Goal: Check status: Check status

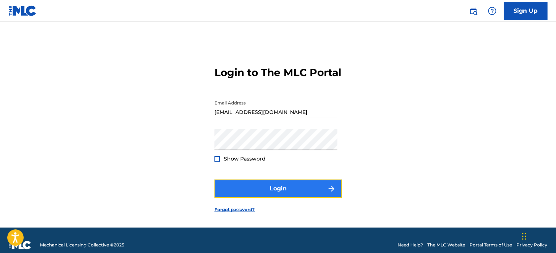
click at [285, 197] on button "Login" at bounding box center [277, 188] width 127 height 18
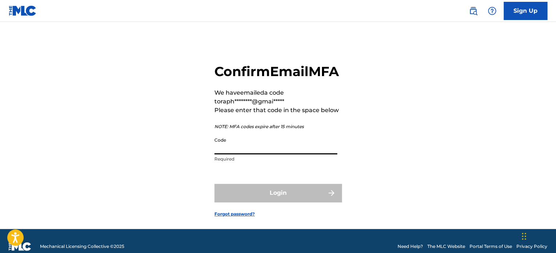
paste input "154595"
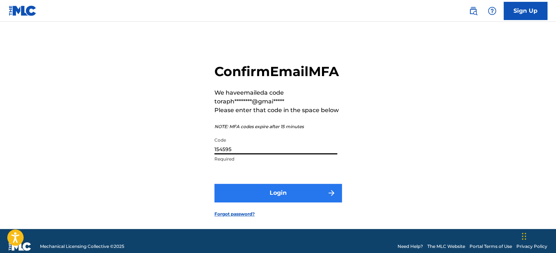
type input "154595"
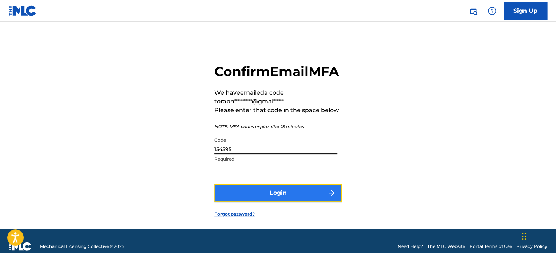
click at [279, 202] on button "Login" at bounding box center [277, 193] width 127 height 18
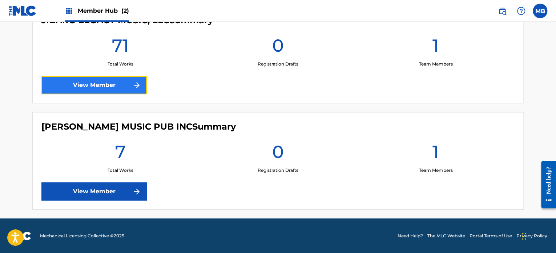
click at [72, 83] on link "View Member" at bounding box center [93, 85] width 105 height 18
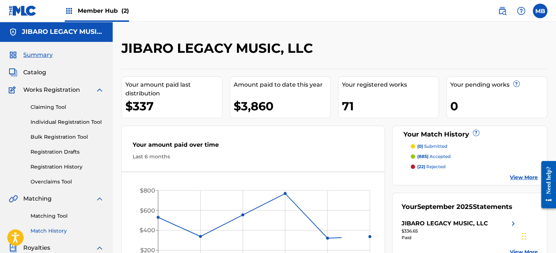
click at [58, 231] on link "Match History" at bounding box center [67, 231] width 73 height 8
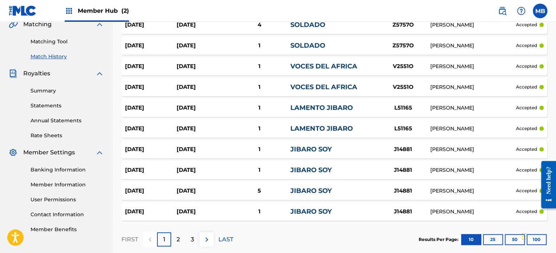
scroll to position [205, 0]
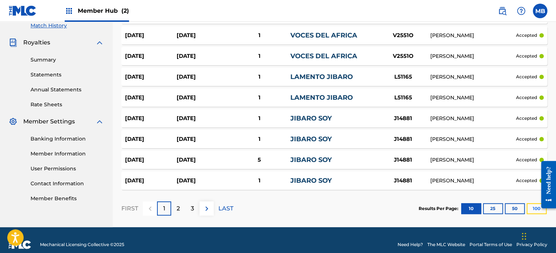
click at [533, 203] on button "100" at bounding box center [537, 208] width 20 height 11
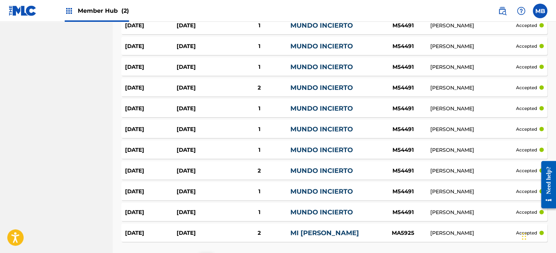
scroll to position [2070, 0]
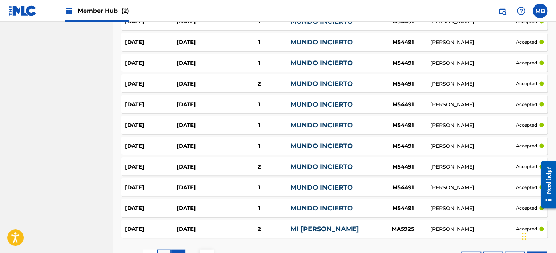
click at [172, 249] on div "2" at bounding box center [178, 256] width 14 height 14
click at [189, 249] on div "3" at bounding box center [192, 256] width 14 height 14
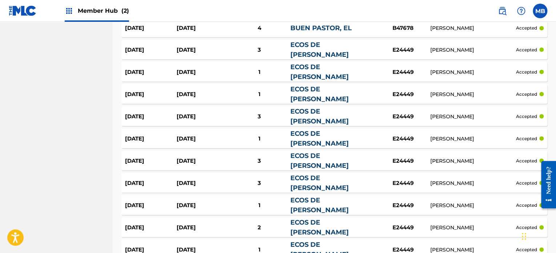
scroll to position [2089, 0]
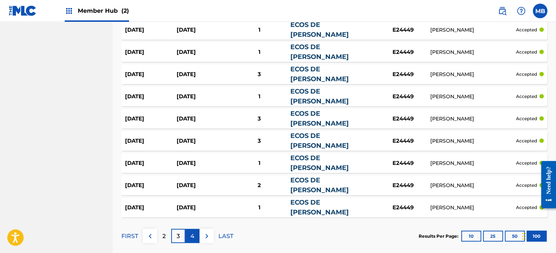
click at [194, 232] on p "4" at bounding box center [192, 236] width 4 height 9
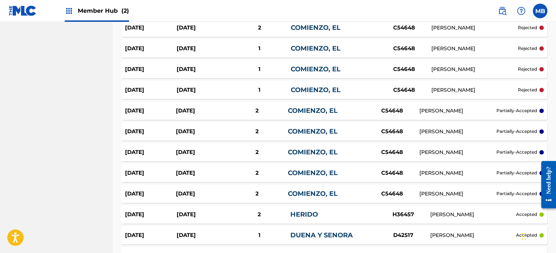
scroll to position [1854, 0]
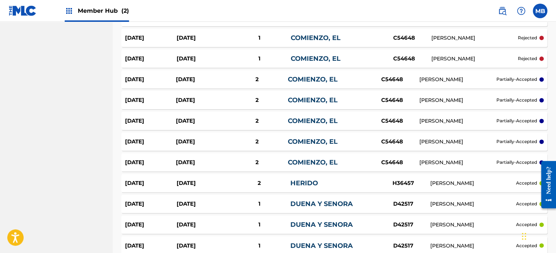
click at [394, 158] on div "C54648" at bounding box center [392, 162] width 55 height 8
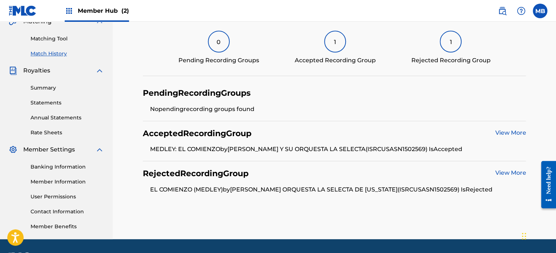
scroll to position [182, 0]
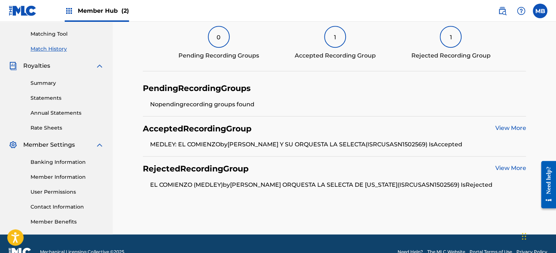
click at [333, 42] on div "1" at bounding box center [335, 37] width 22 height 22
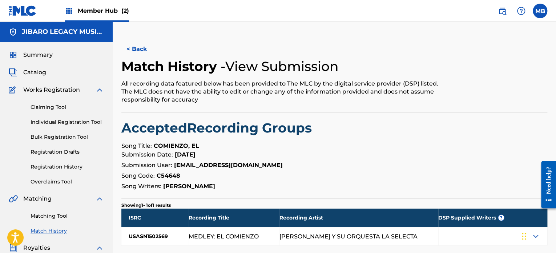
scroll to position [182, 0]
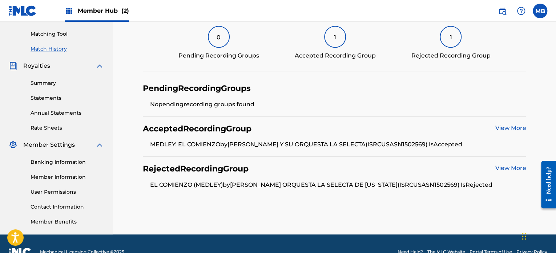
click at [461, 37] on div "1" at bounding box center [451, 37] width 22 height 22
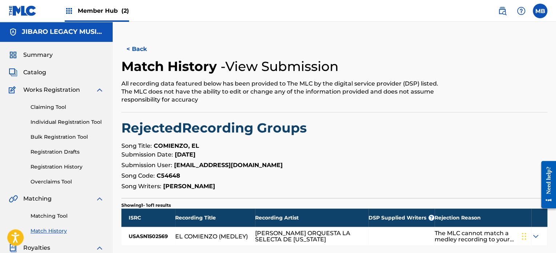
scroll to position [182, 0]
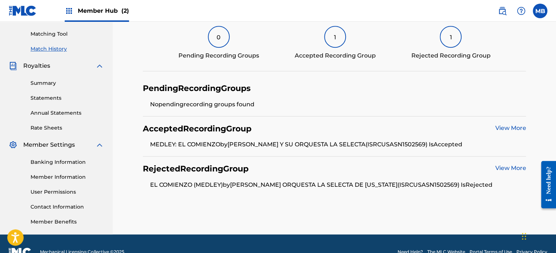
click at [335, 39] on div "1" at bounding box center [335, 37] width 22 height 22
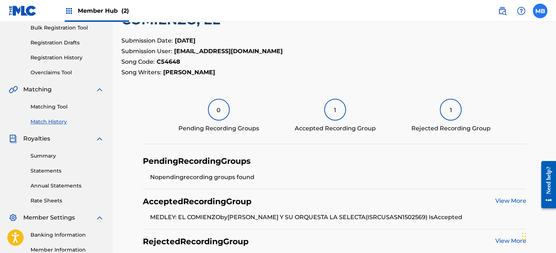
click at [539, 11] on label at bounding box center [540, 11] width 15 height 15
click at [540, 11] on input "MB [PERSON_NAME] [EMAIL_ADDRESS][DOMAIN_NAME] Notification Preferences Profile …" at bounding box center [540, 11] width 0 height 0
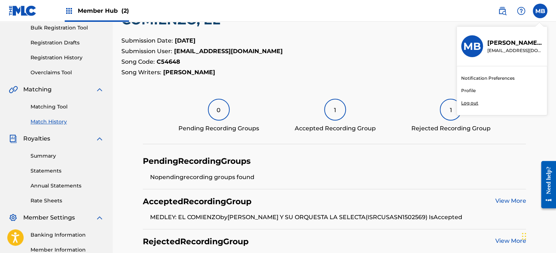
click at [465, 101] on p "Log out" at bounding box center [469, 103] width 17 height 7
click at [540, 11] on input "MB [PERSON_NAME] [EMAIL_ADDRESS][DOMAIN_NAME] Notification Preferences Profile …" at bounding box center [540, 11] width 0 height 0
